Goal: Communication & Community: Answer question/provide support

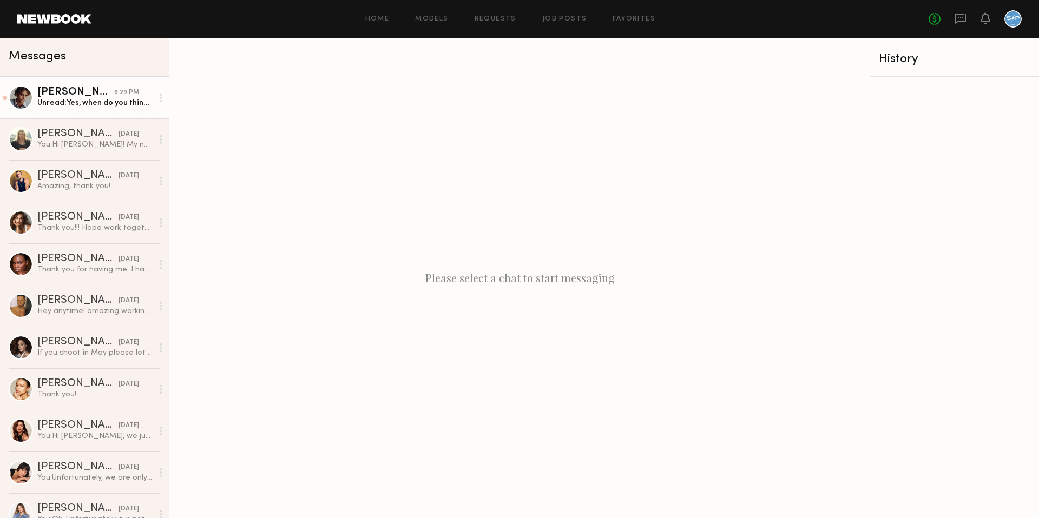
click at [64, 96] on div "[PERSON_NAME]" at bounding box center [75, 92] width 77 height 11
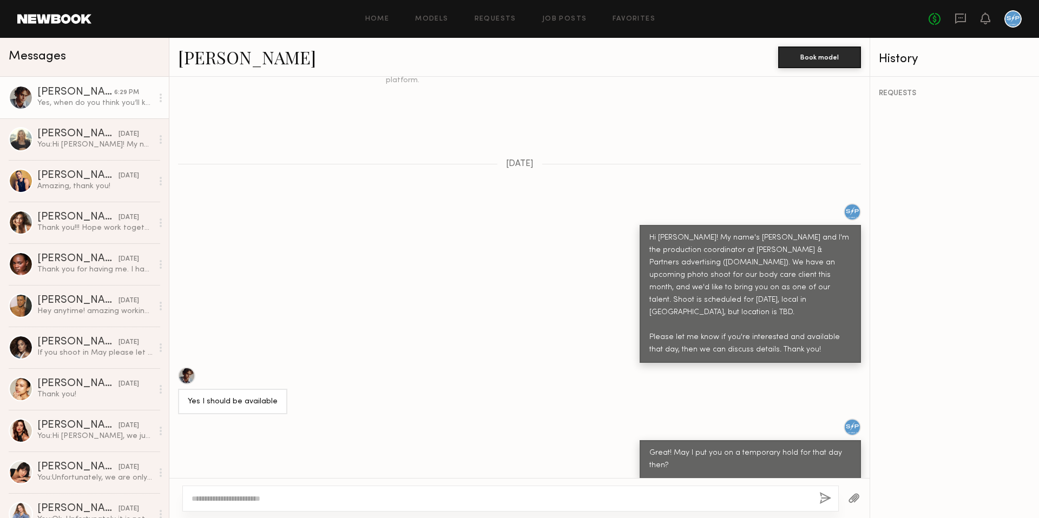
scroll to position [299, 0]
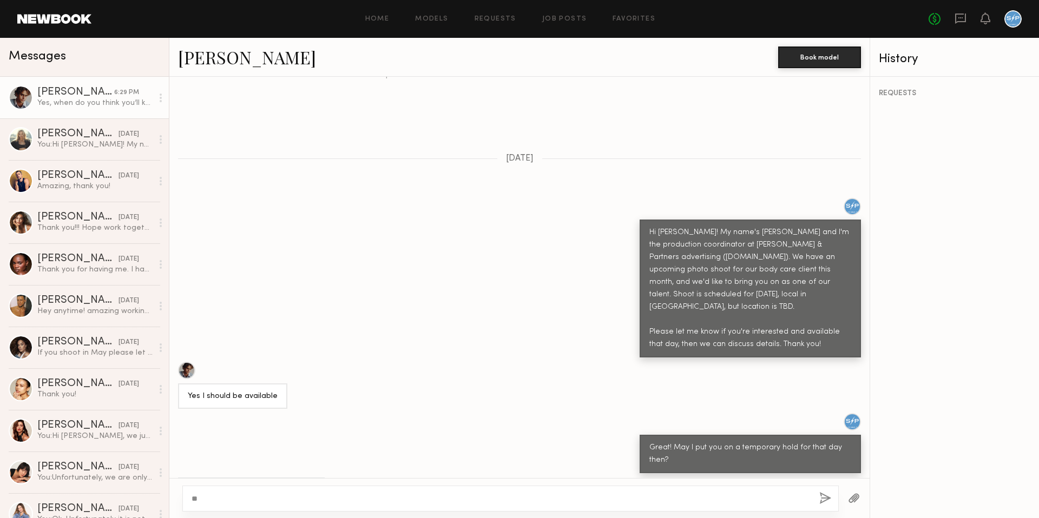
type textarea "*"
type textarea "**********"
click at [829, 498] on button "button" at bounding box center [825, 499] width 12 height 14
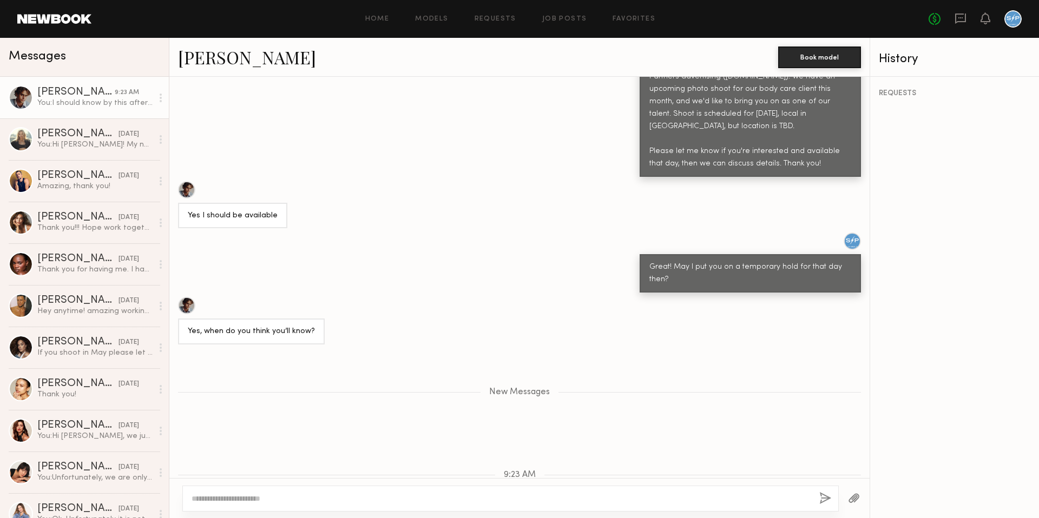
scroll to position [334, 0]
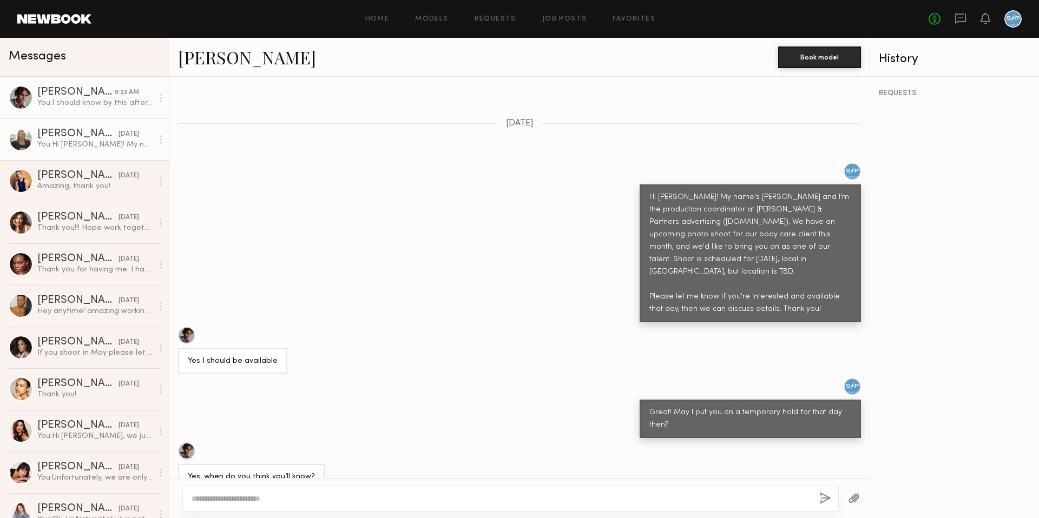
click at [84, 135] on div "[PERSON_NAME]" at bounding box center [77, 134] width 81 height 11
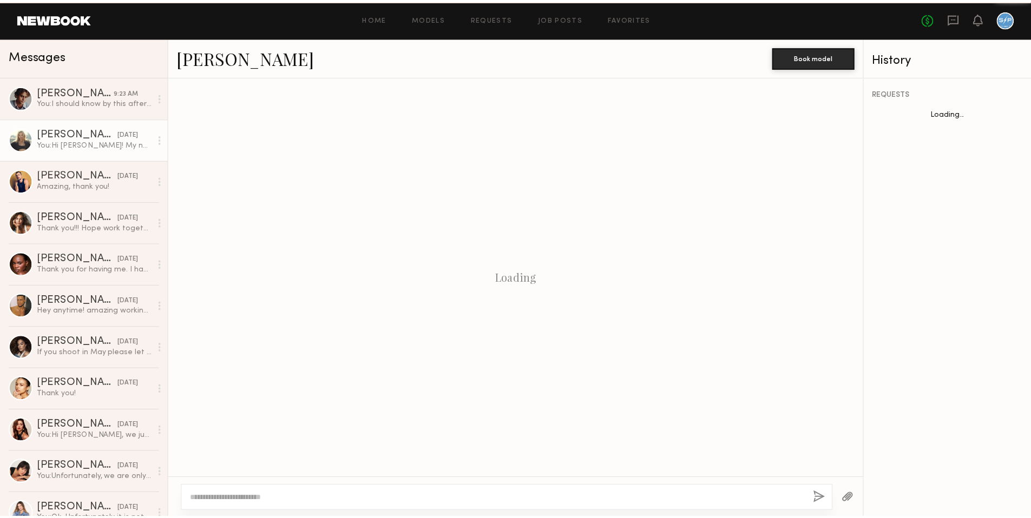
scroll to position [153, 0]
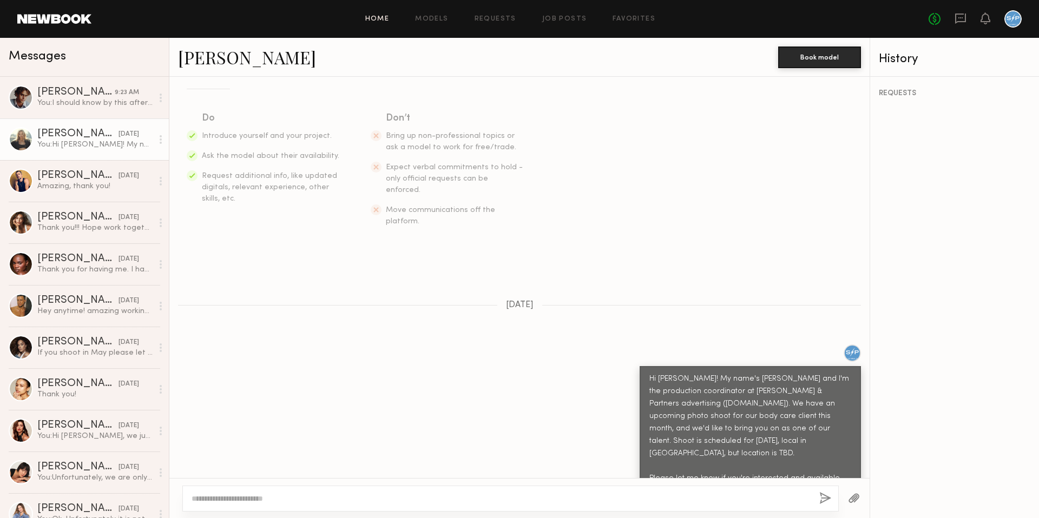
click at [377, 17] on link "Home" at bounding box center [377, 19] width 24 height 7
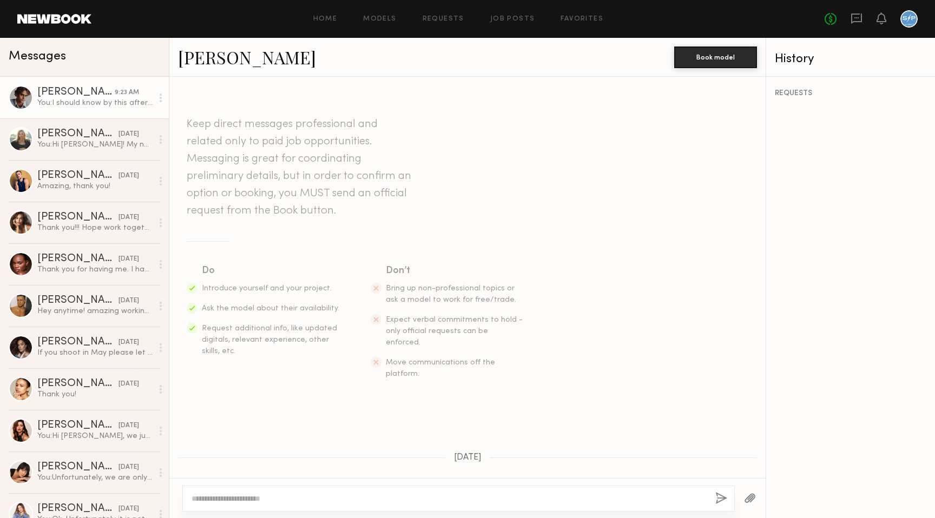
scroll to position [516, 0]
